Goal: Task Accomplishment & Management: Complete application form

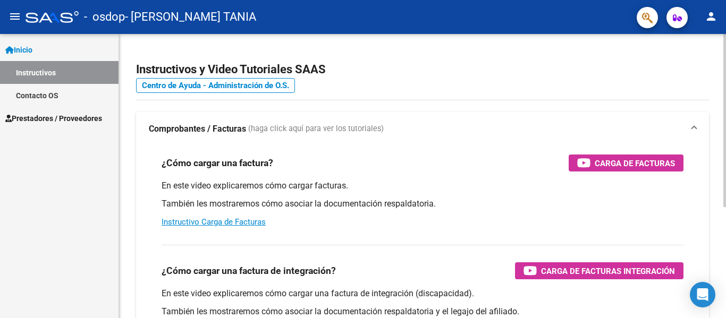
scroll to position [53, 0]
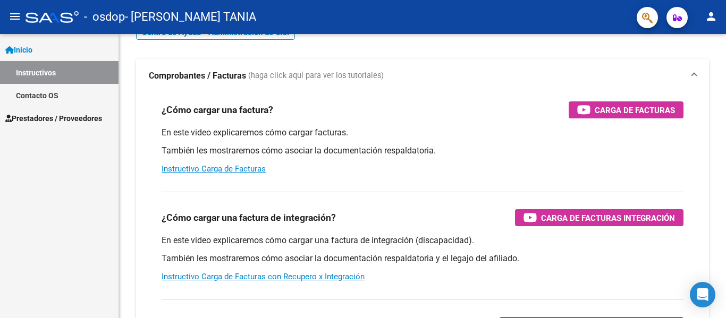
click at [55, 121] on span "Prestadores / Proveedores" at bounding box center [53, 119] width 97 height 12
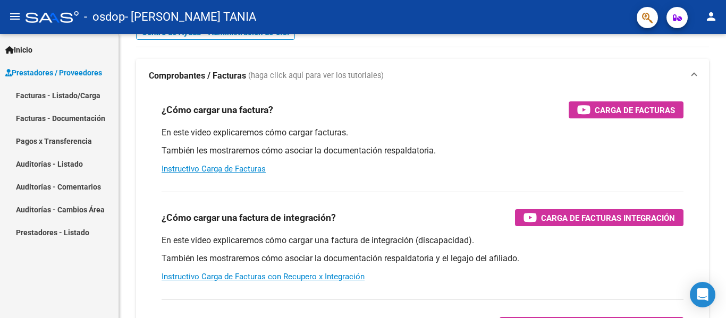
click at [81, 95] on link "Facturas - Listado/Carga" at bounding box center [59, 95] width 118 height 23
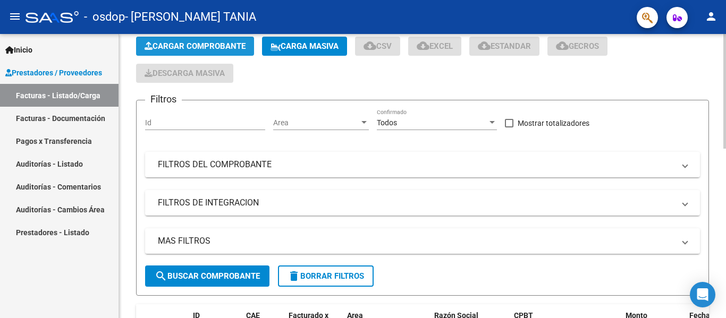
click at [210, 40] on button "Cargar Comprobante" at bounding box center [195, 46] width 118 height 19
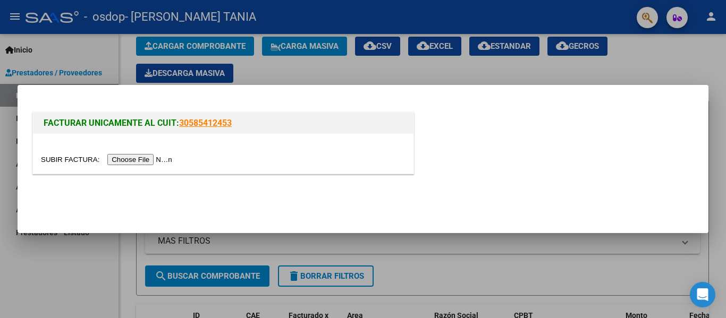
click at [150, 158] on input "file" at bounding box center [108, 159] width 134 height 11
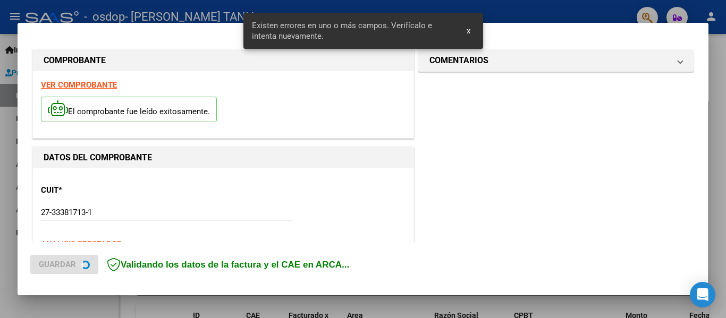
scroll to position [266, 0]
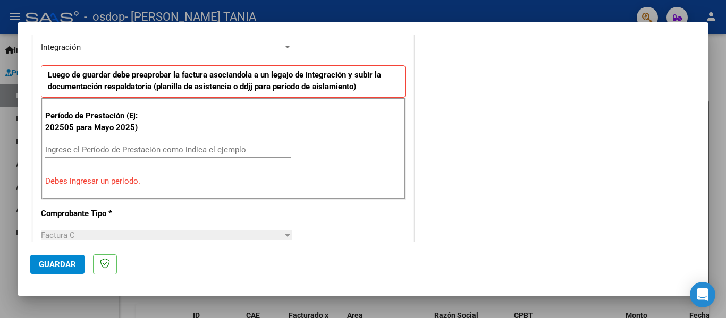
click at [130, 154] on input "Ingrese el Período de Prestación como indica el ejemplo" at bounding box center [167, 150] width 245 height 10
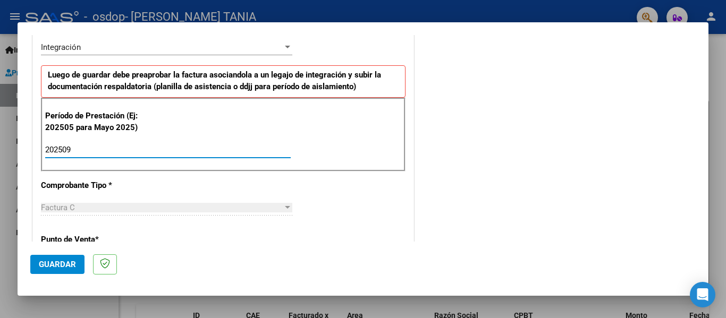
type input "202509"
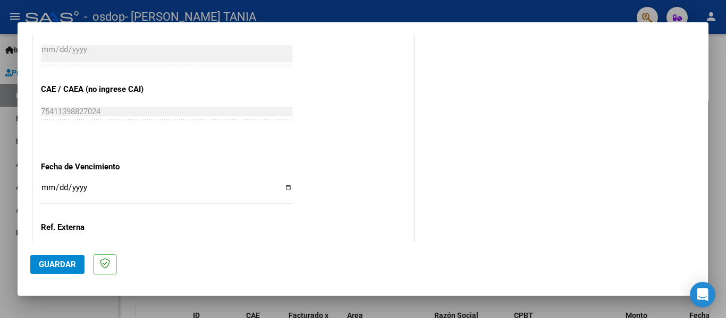
scroll to position [691, 0]
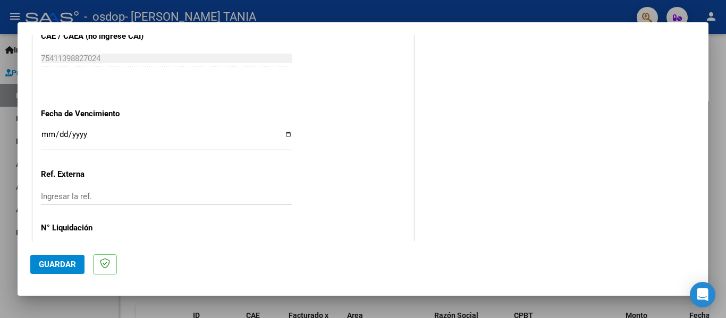
click at [283, 135] on input "Ingresar la fecha" at bounding box center [166, 138] width 251 height 17
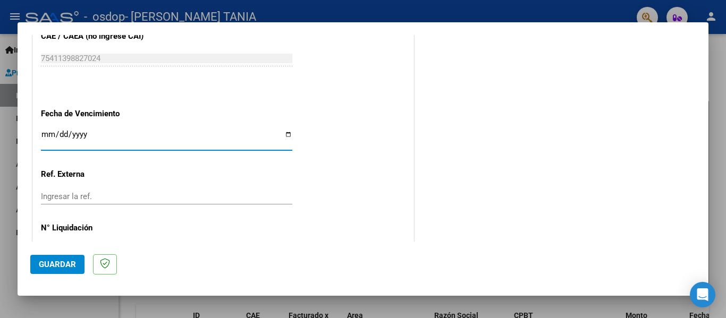
type input "[DATE]"
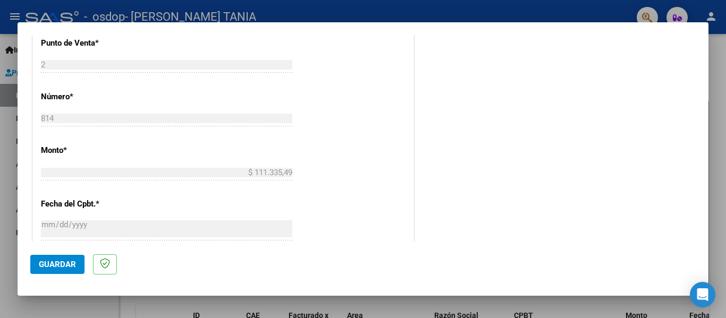
scroll to position [728, 0]
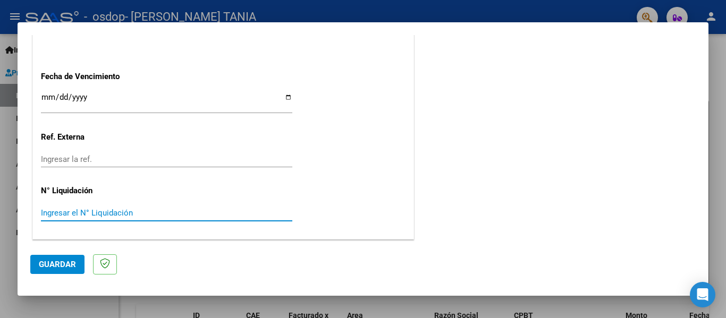
click at [157, 211] on input "Ingresar el N° Liquidación" at bounding box center [166, 213] width 251 height 10
paste input "111.33549"
type input "111.33549"
click at [67, 267] on span "Guardar" at bounding box center [57, 265] width 37 height 10
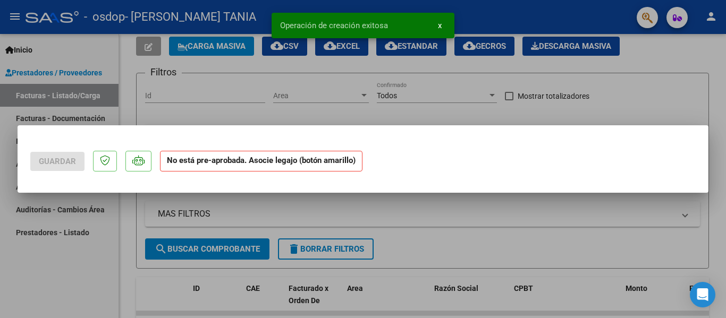
scroll to position [0, 0]
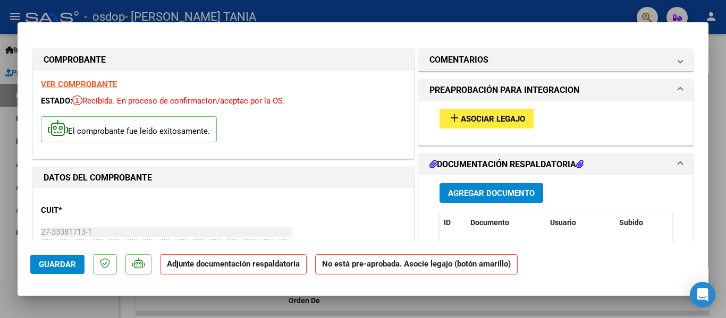
click at [503, 123] on span "Asociar Legajo" at bounding box center [493, 119] width 64 height 10
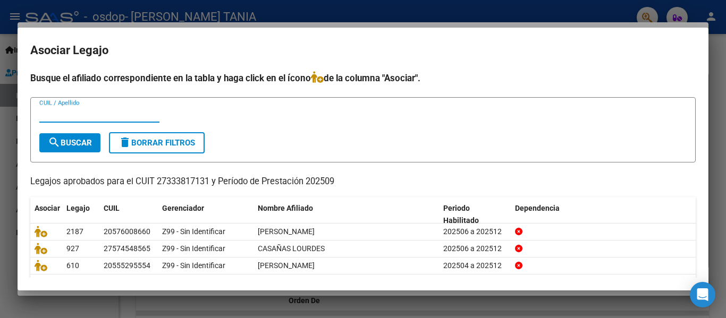
click at [372, 18] on div at bounding box center [363, 159] width 726 height 318
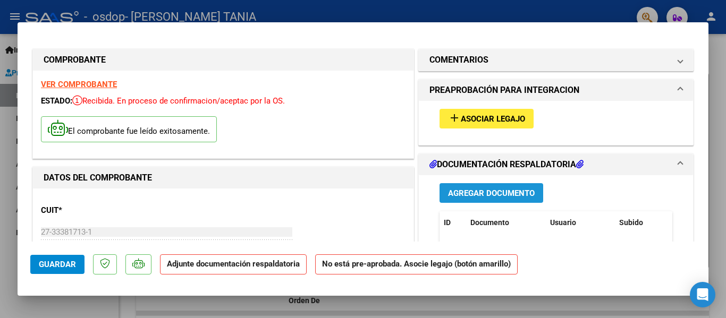
click at [466, 185] on button "Agregar Documento" at bounding box center [491, 193] width 104 height 20
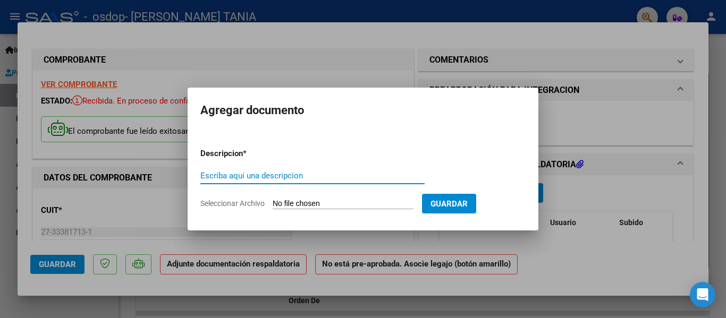
click at [283, 176] on input "Escriba aquí una descripcion" at bounding box center [312, 176] width 224 height 10
type input "Planilla"
click at [379, 208] on input "Seleccionar Archivo" at bounding box center [343, 204] width 141 height 10
type input "C:\fakepath\basti septiembre .pdf"
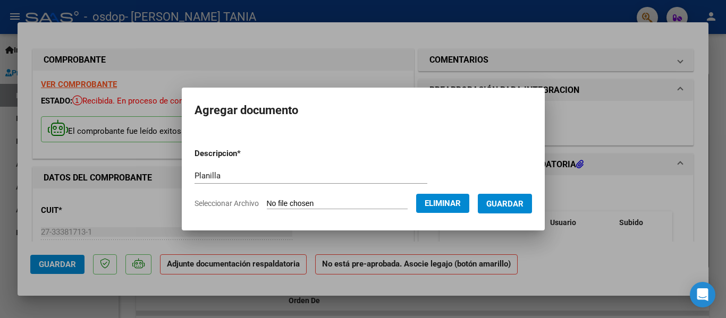
click at [523, 204] on span "Guardar" at bounding box center [504, 204] width 37 height 10
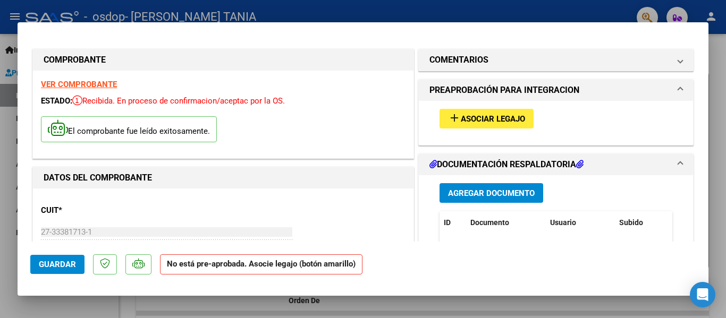
click at [678, 90] on span at bounding box center [680, 90] width 4 height 13
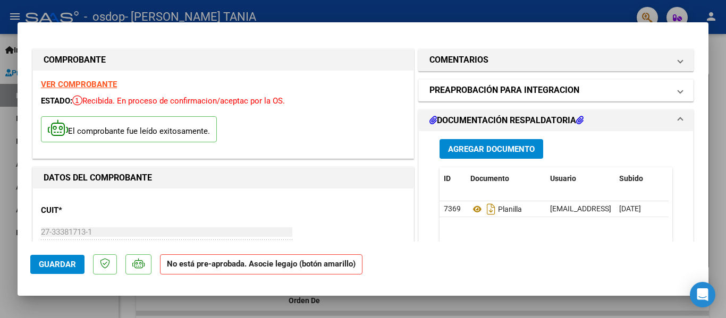
click at [678, 90] on span at bounding box center [680, 90] width 4 height 13
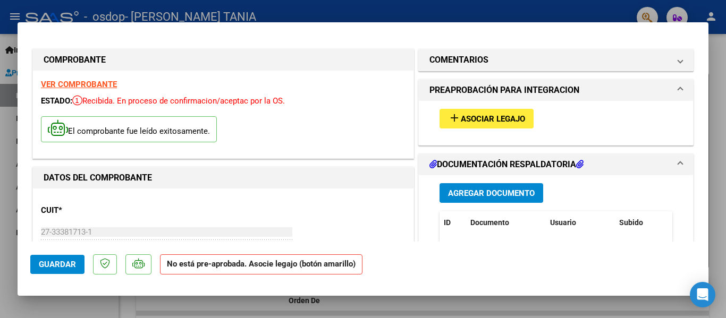
click at [503, 124] on span "Asociar Legajo" at bounding box center [493, 119] width 64 height 10
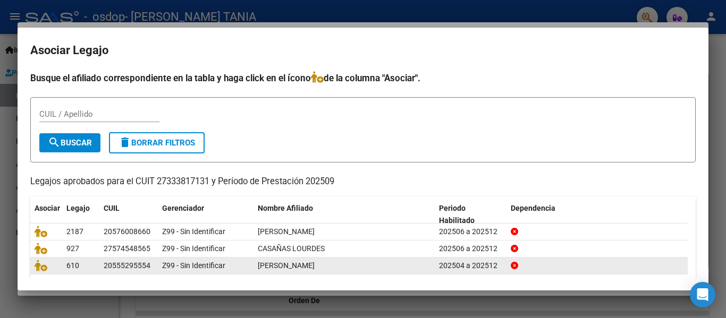
click at [292, 265] on span "[PERSON_NAME]" at bounding box center [286, 265] width 57 height 8
click at [159, 267] on datatable-body-cell "Z99 - Sin Identificar" at bounding box center [206, 266] width 96 height 16
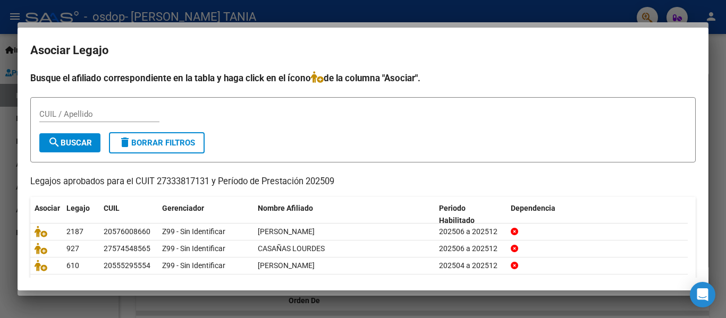
click at [62, 116] on input "CUIL / Apellido" at bounding box center [99, 114] width 120 height 10
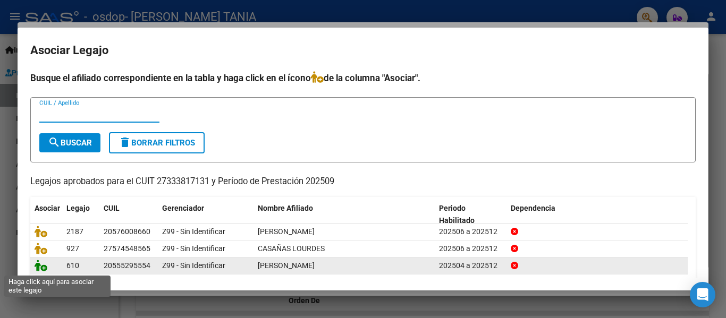
click at [44, 267] on icon at bounding box center [41, 266] width 13 height 12
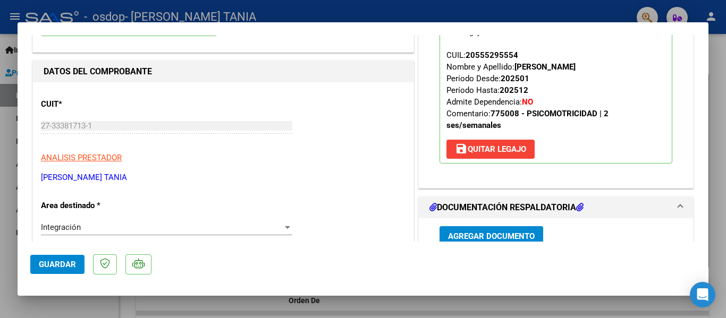
scroll to position [212, 0]
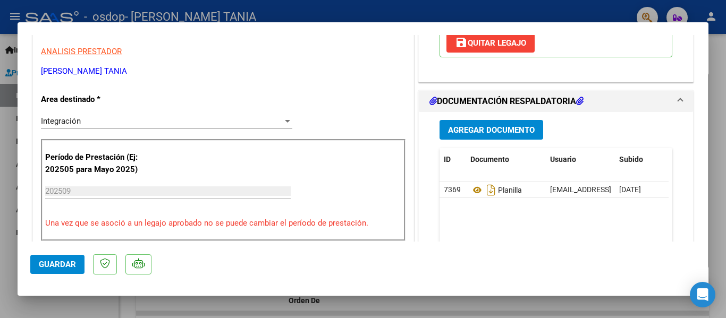
click at [474, 135] on span "Agregar Documento" at bounding box center [491, 130] width 87 height 10
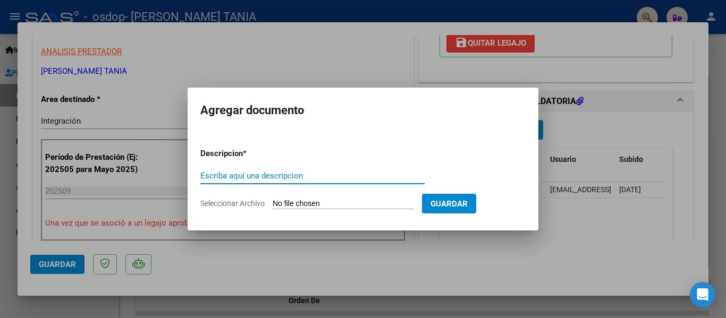
click at [316, 176] on input "Escriba aquí una descripcion" at bounding box center [312, 176] width 224 height 10
type input "factura"
click at [328, 202] on input "Seleccionar Archivo" at bounding box center [343, 204] width 141 height 10
type input "C:\fakepath\27333817131_011_00002_00000814.pdf"
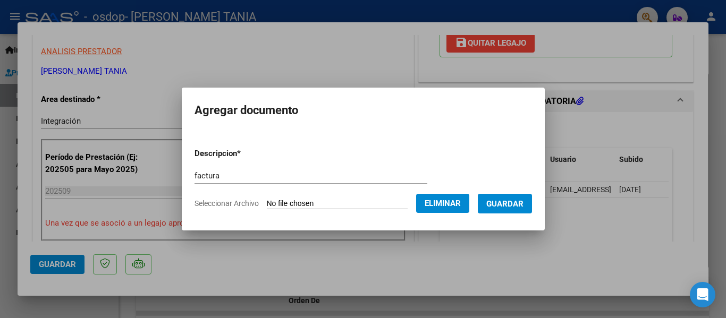
click at [504, 201] on span "Guardar" at bounding box center [504, 204] width 37 height 10
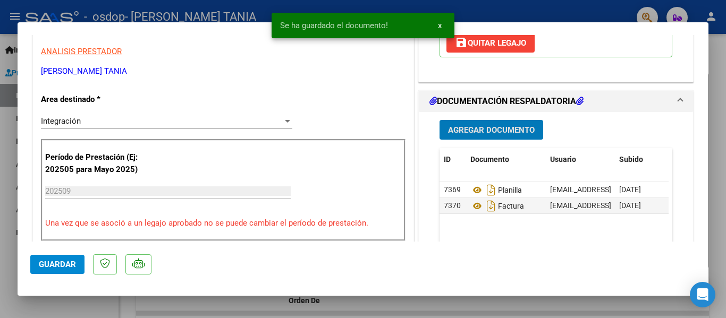
click at [59, 266] on span "Guardar" at bounding box center [57, 265] width 37 height 10
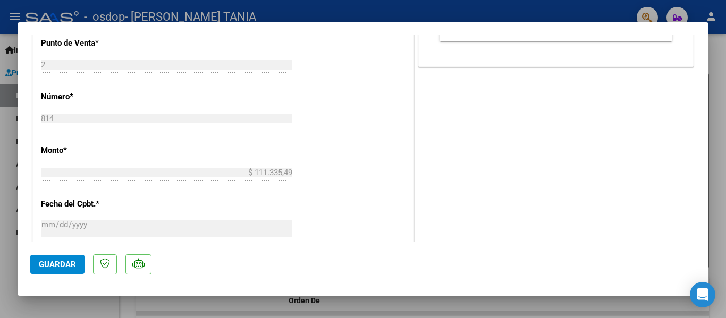
scroll to position [266, 0]
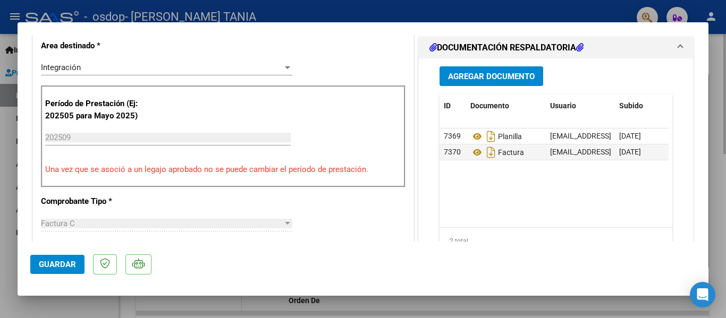
click at [208, 305] on div at bounding box center [363, 159] width 726 height 318
type input "$ 0,00"
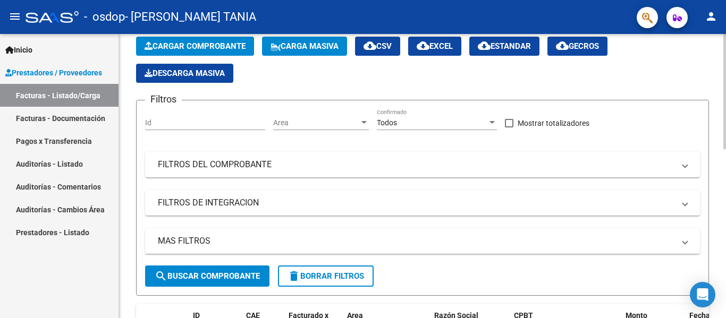
scroll to position [0, 0]
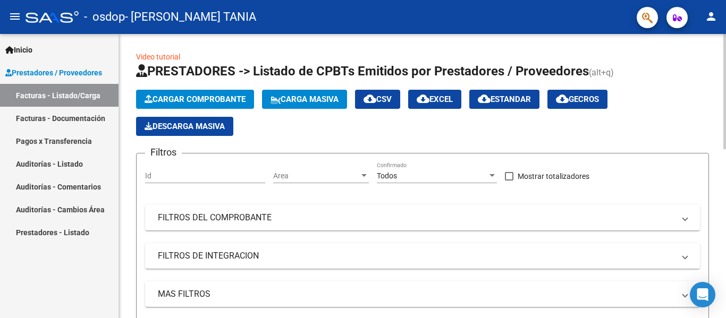
click at [224, 103] on span "Cargar Comprobante" at bounding box center [194, 100] width 101 height 10
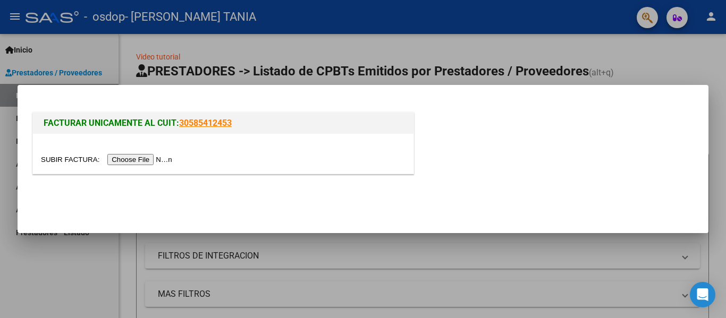
click at [148, 161] on input "file" at bounding box center [108, 159] width 134 height 11
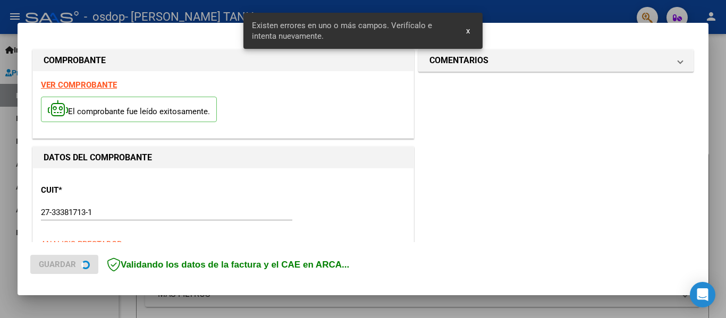
scroll to position [266, 0]
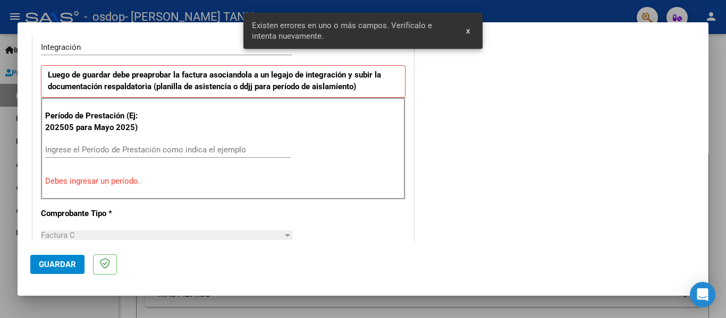
click at [184, 147] on input "Ingrese el Período de Prestación como indica el ejemplo" at bounding box center [167, 150] width 245 height 10
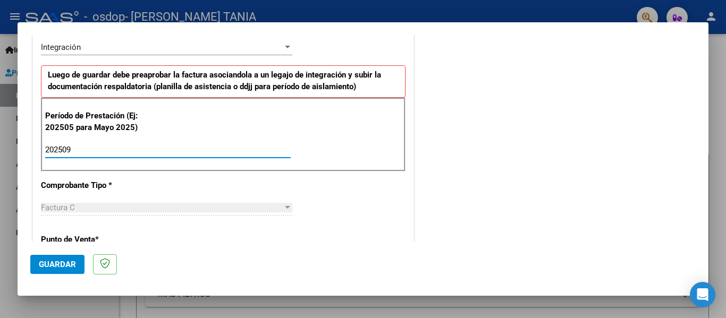
type input "202509"
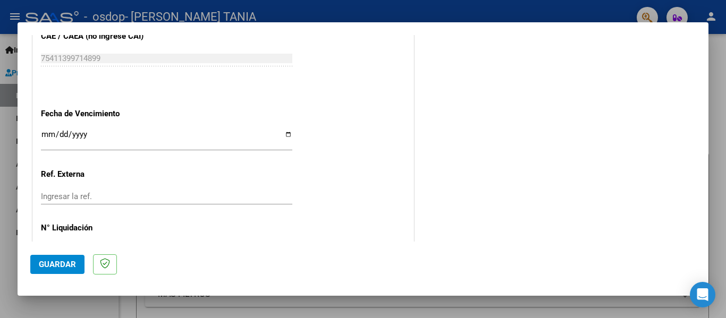
scroll to position [728, 0]
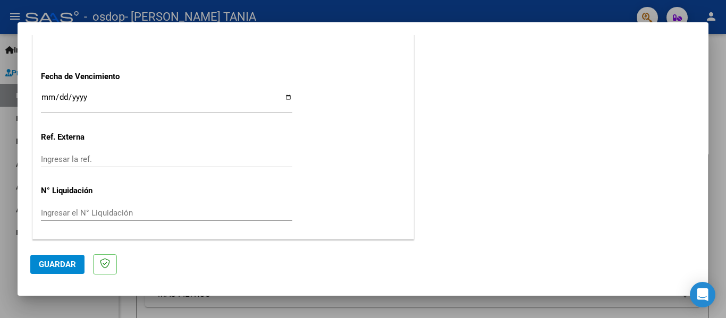
click at [286, 97] on input "Ingresar la fecha" at bounding box center [166, 101] width 251 height 17
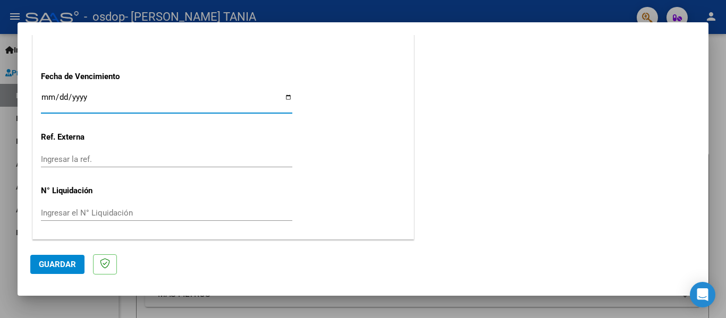
type input "[DATE]"
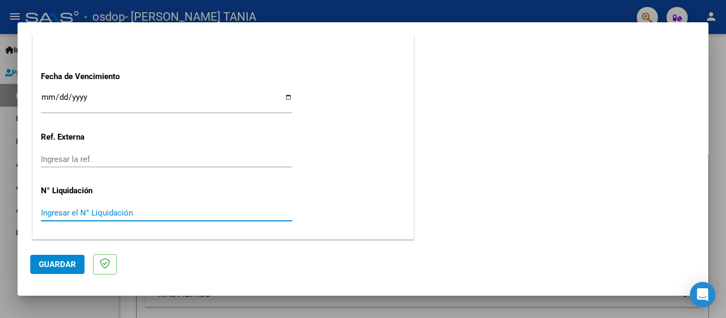
click at [128, 215] on input "Ingresar el N° Liquidación" at bounding box center [166, 213] width 251 height 10
paste input "222.67098"
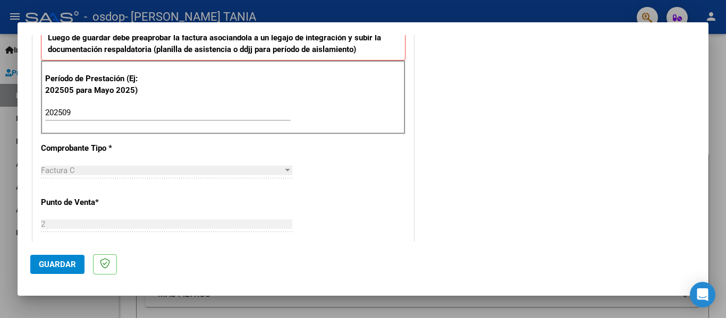
scroll to position [675, 0]
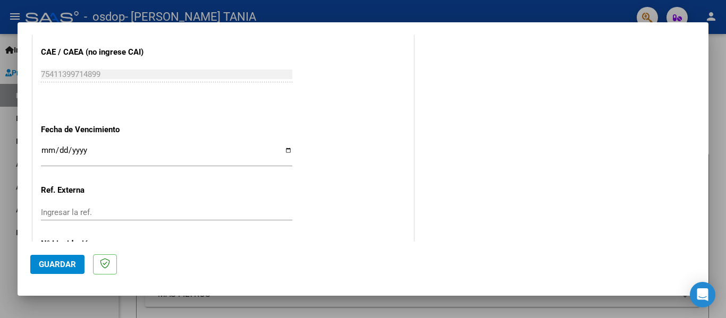
type input "222.67098"
click at [55, 269] on span "Guardar" at bounding box center [57, 265] width 37 height 10
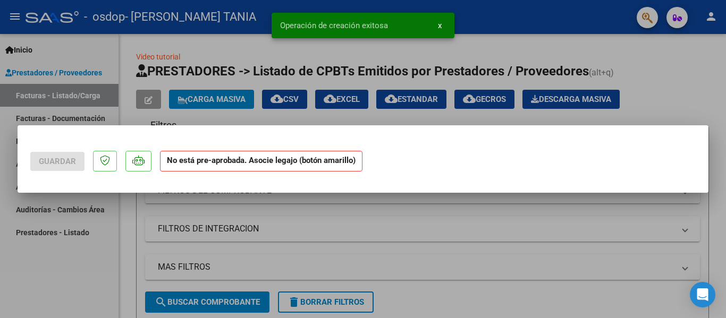
scroll to position [0, 0]
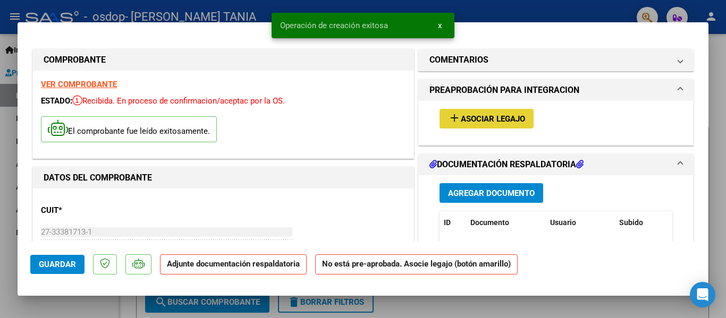
click at [491, 115] on span "Asociar Legajo" at bounding box center [493, 119] width 64 height 10
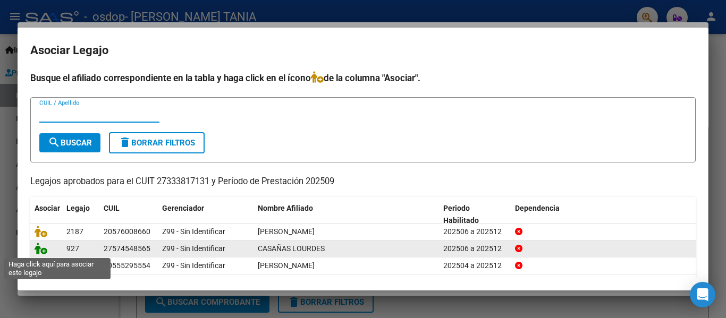
click at [45, 250] on icon at bounding box center [41, 249] width 13 height 12
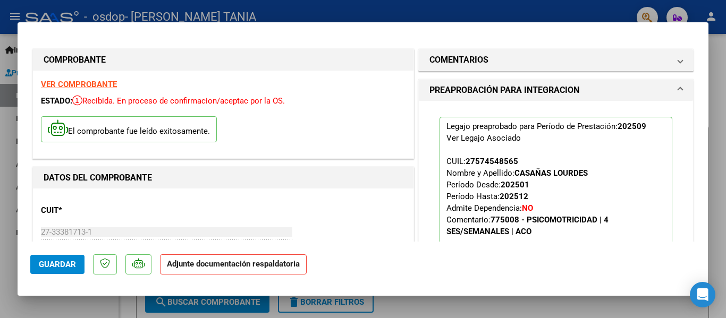
scroll to position [212, 0]
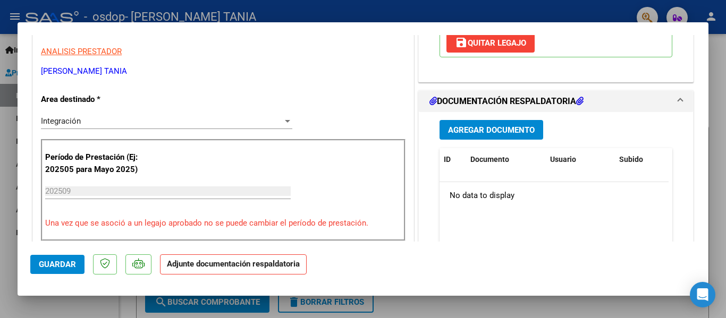
click at [513, 132] on span "Agregar Documento" at bounding box center [491, 130] width 87 height 10
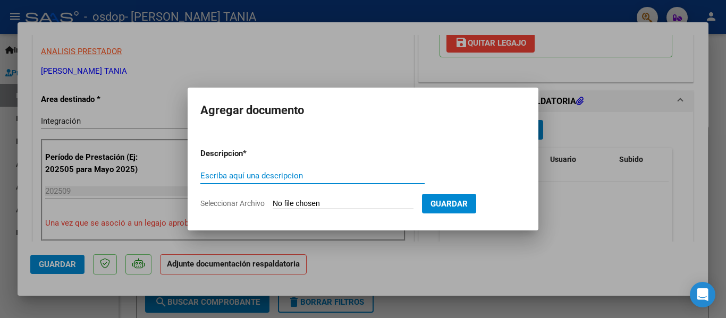
click at [276, 174] on input "Escriba aquí una descripcion" at bounding box center [312, 176] width 224 height 10
type input "planilla"
click at [331, 208] on input "Seleccionar Archivo" at bounding box center [343, 204] width 141 height 10
type input "C:\fakepath\lourdes septiembre .pdf"
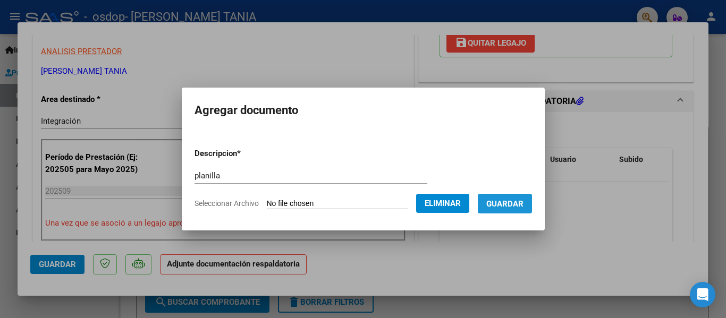
click at [512, 204] on span "Guardar" at bounding box center [504, 204] width 37 height 10
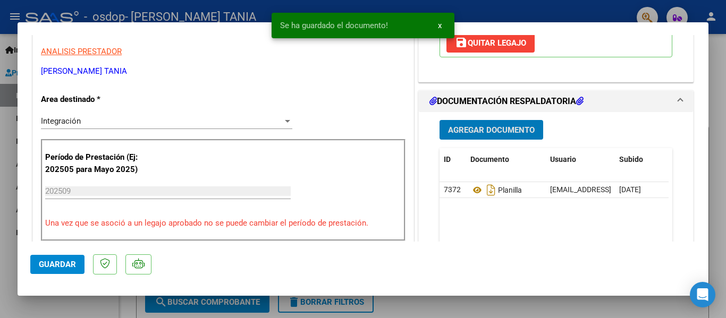
click at [495, 133] on span "Agregar Documento" at bounding box center [491, 130] width 87 height 10
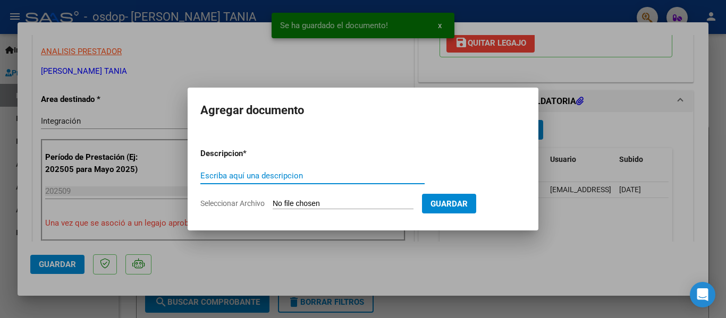
click at [296, 173] on input "Escriba aquí una descripcion" at bounding box center [312, 176] width 224 height 10
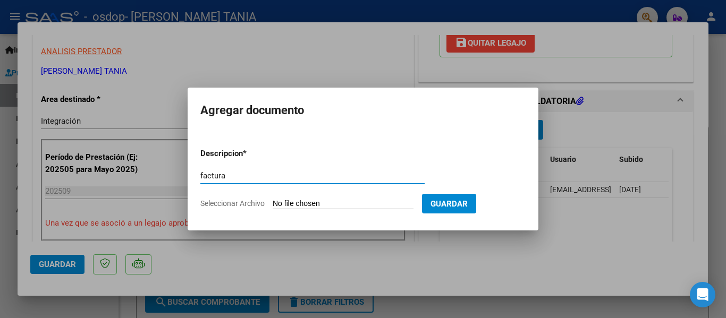
type input "factura"
click at [389, 201] on input "Seleccionar Archivo" at bounding box center [343, 204] width 141 height 10
type input "C:\fakepath\27333817131_011_00002_00000815.pdf"
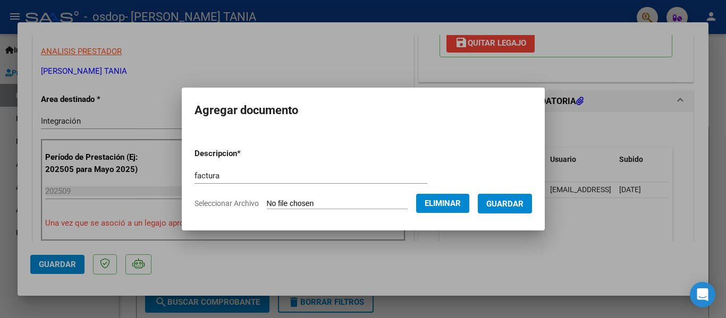
click at [523, 208] on span "Guardar" at bounding box center [504, 204] width 37 height 10
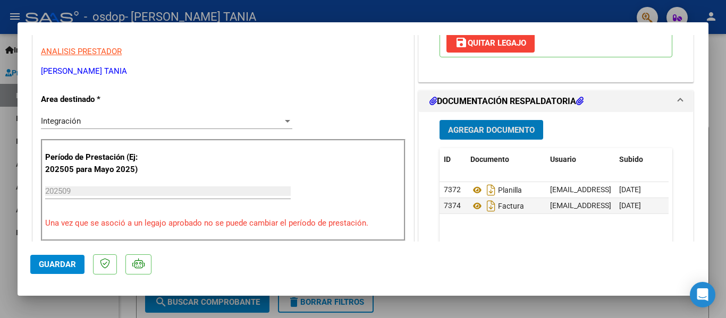
click at [61, 267] on span "Guardar" at bounding box center [57, 265] width 37 height 10
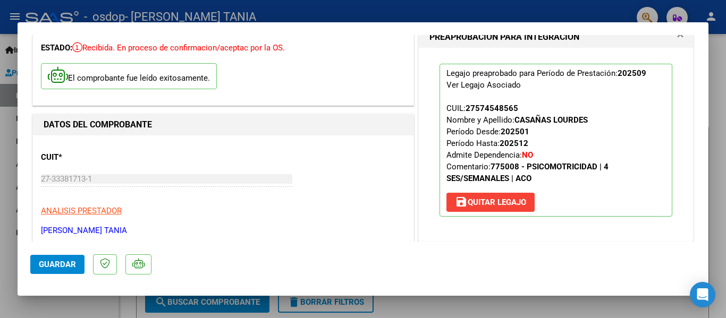
scroll to position [0, 0]
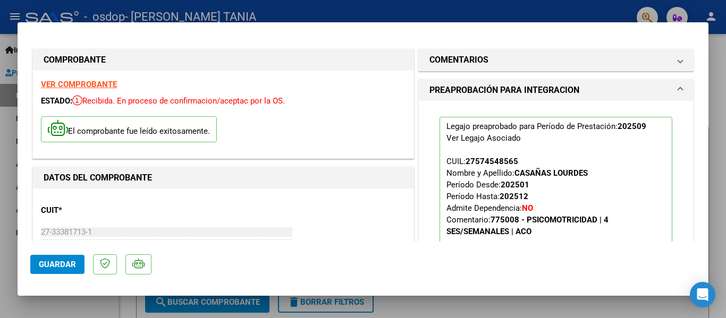
click at [486, 307] on div at bounding box center [363, 159] width 726 height 318
type input "$ 0,00"
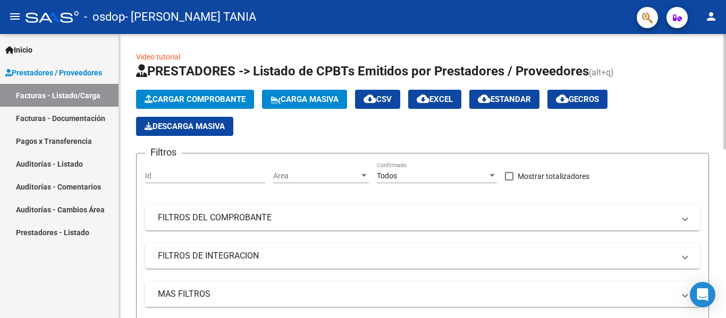
scroll to position [266, 0]
